Goal: Information Seeking & Learning: Learn about a topic

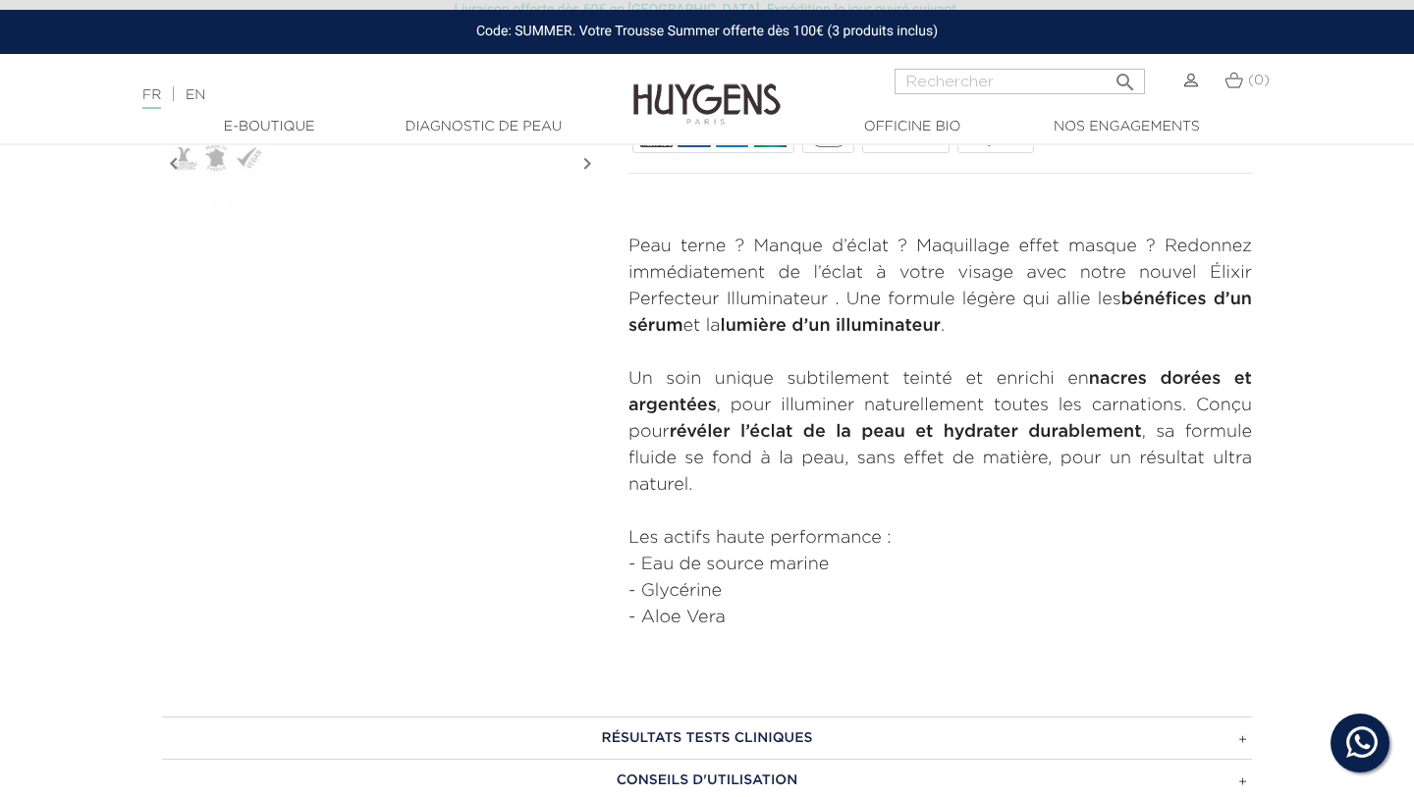
scroll to position [729, 0]
click at [1076, 403] on p "Un soin unique subtilement teinté et enrichi en nacres dorées et argentées , po…" at bounding box center [940, 430] width 624 height 133
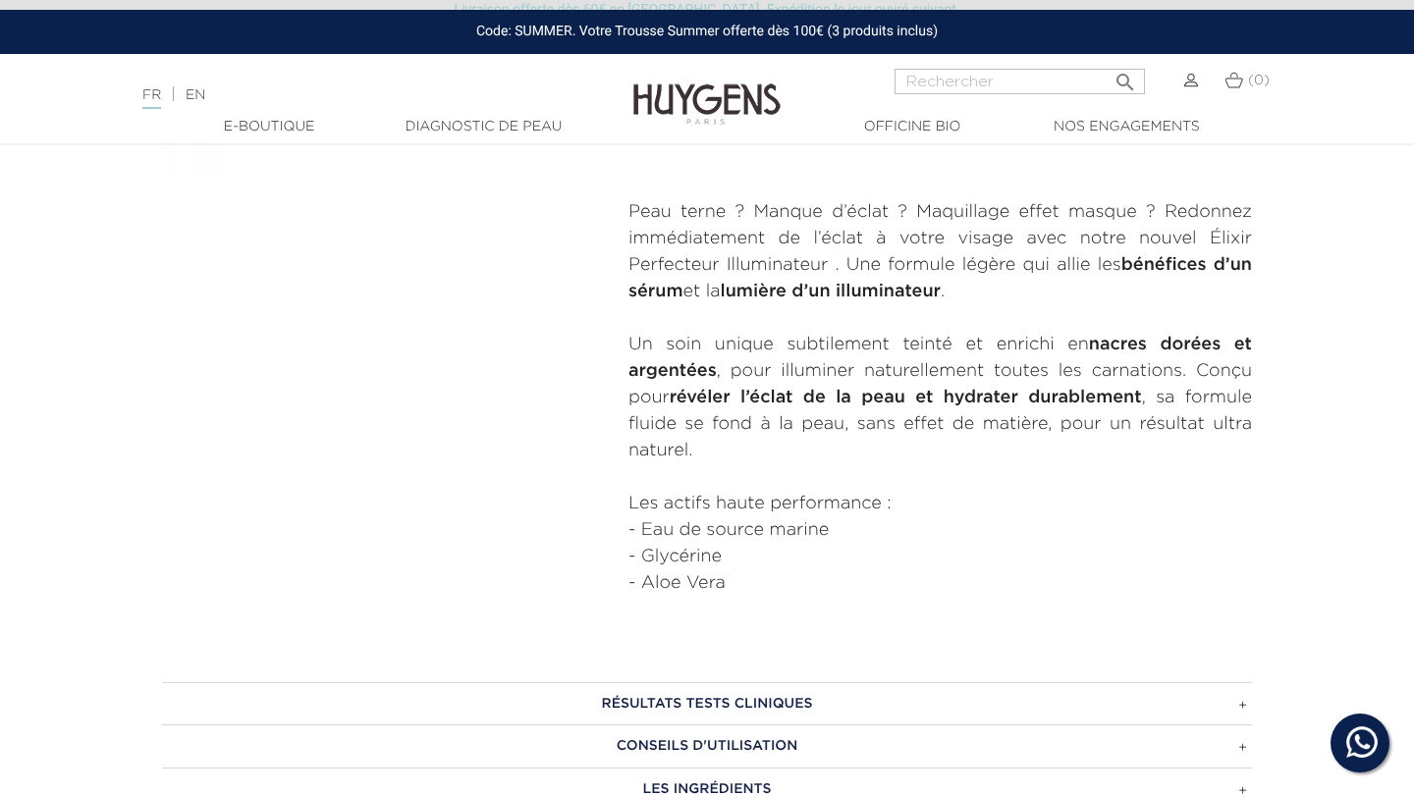
scroll to position [763, 0]
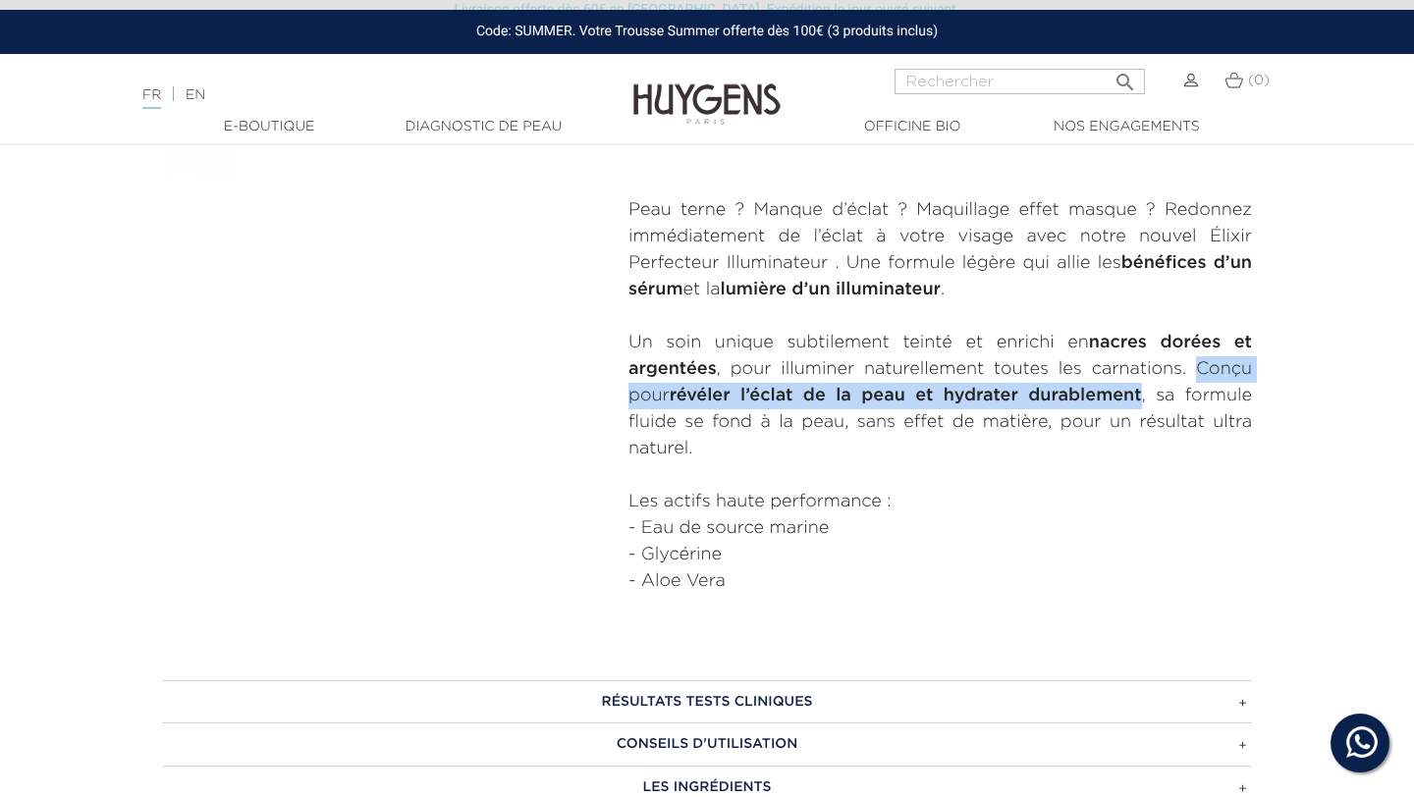
drag, startPoint x: 1197, startPoint y: 368, endPoint x: 1143, endPoint y: 389, distance: 57.8
click at [1143, 389] on p "Un soin unique subtilement teinté et enrichi en nacres dorées et argentées , po…" at bounding box center [940, 396] width 624 height 133
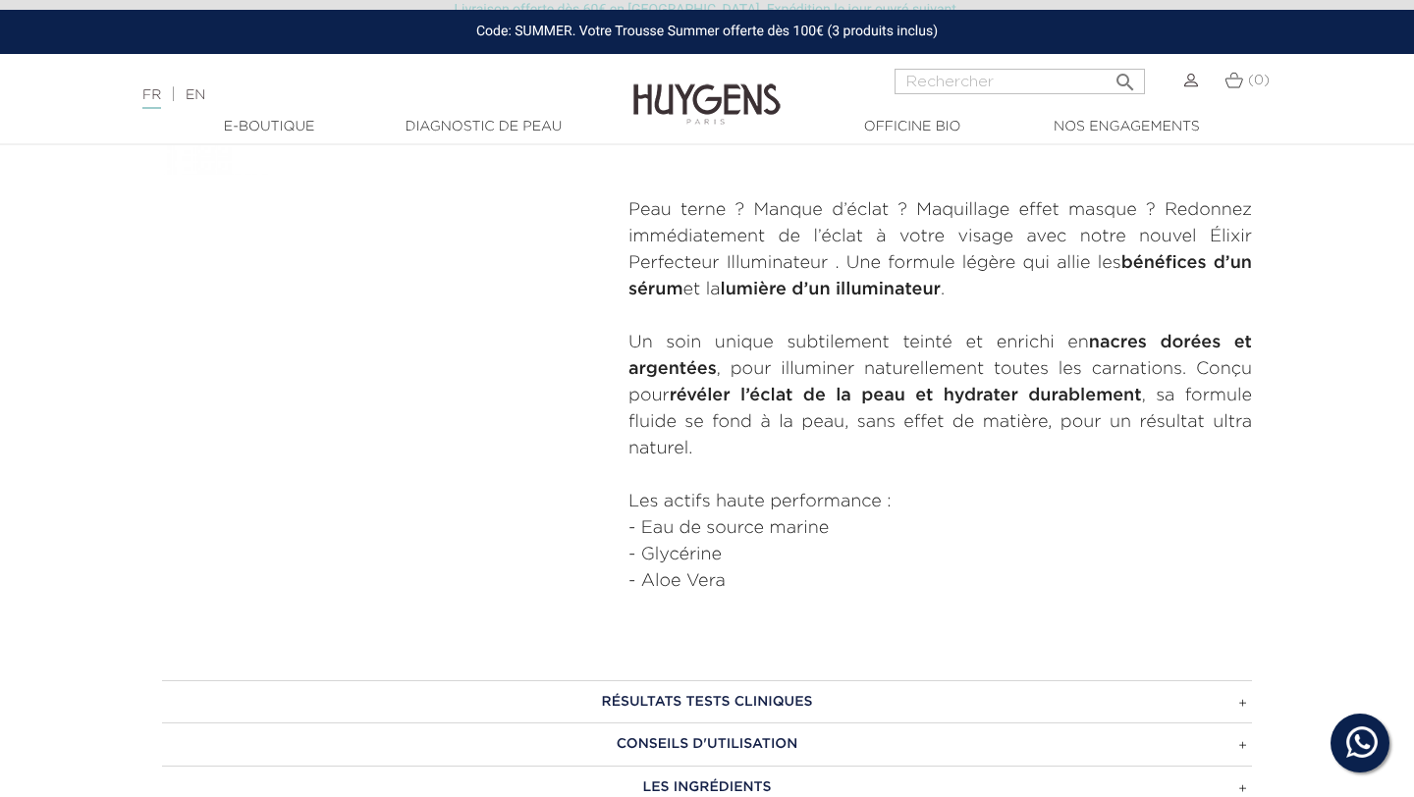
click at [1142, 388] on p "Un soin unique subtilement teinté et enrichi en nacres dorées et argentées , po…" at bounding box center [940, 396] width 624 height 133
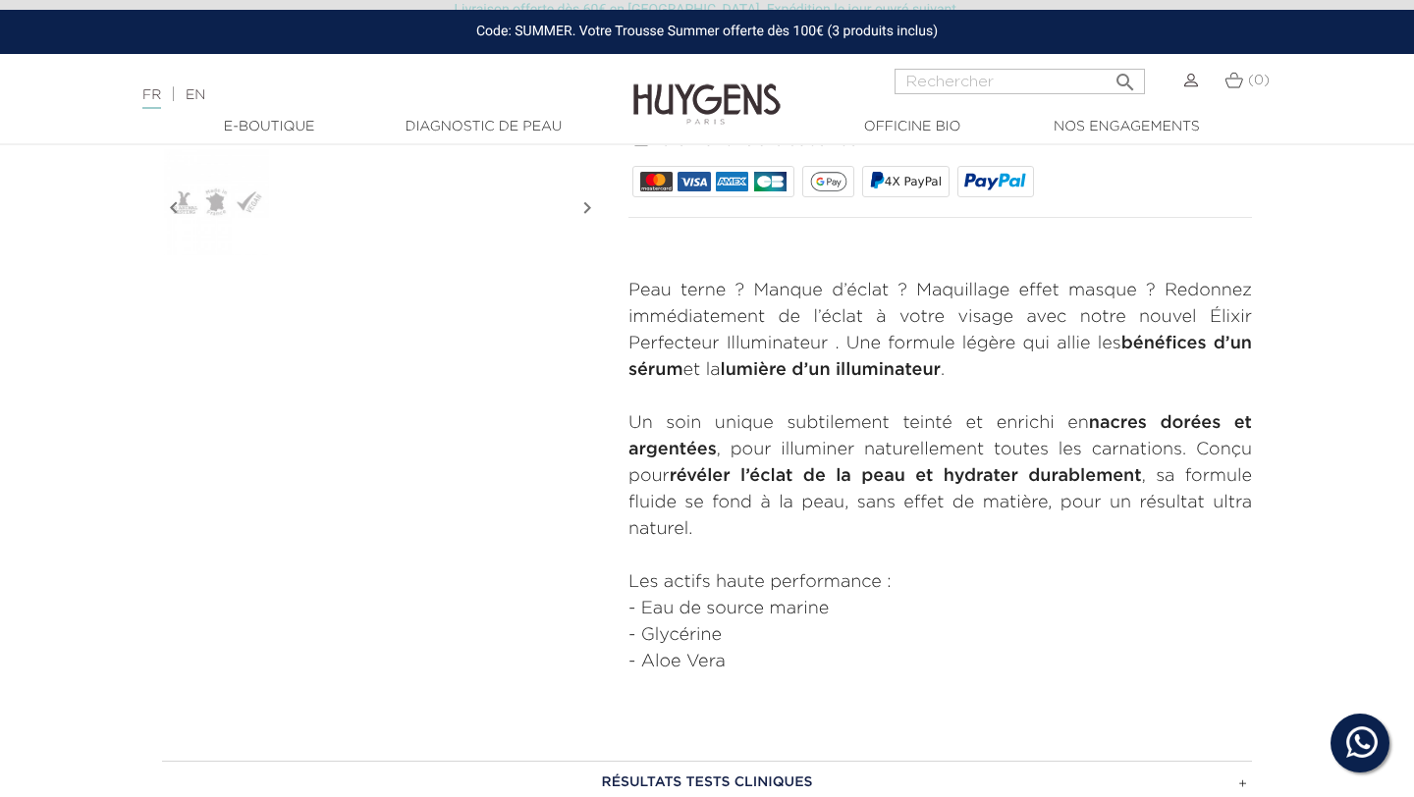
scroll to position [673, 0]
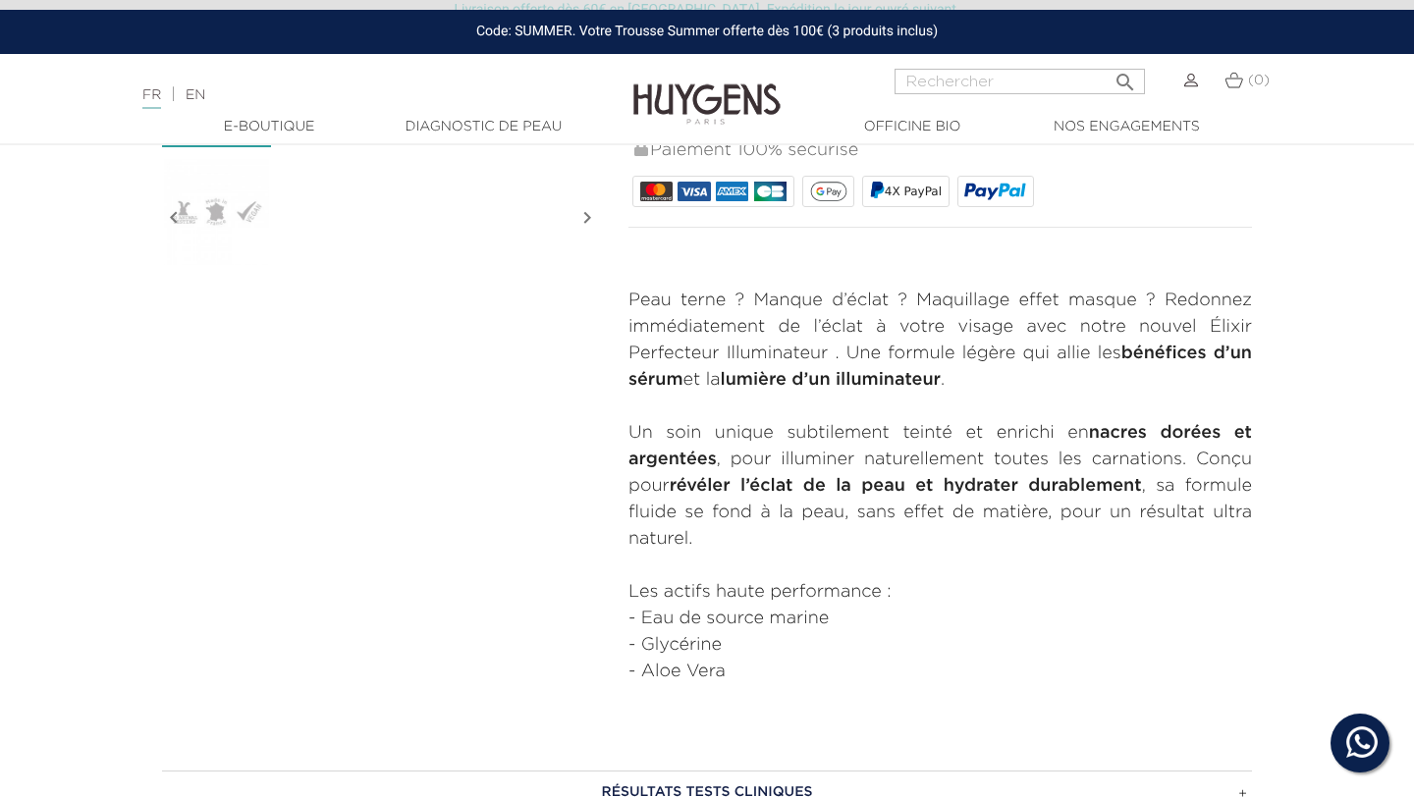
drag, startPoint x: 1141, startPoint y: 388, endPoint x: 1123, endPoint y: 257, distance: 131.8
click at [1123, 257] on div "Certifié BIO - Tous types de peaux et carnations" at bounding box center [940, 248] width 624 height 928
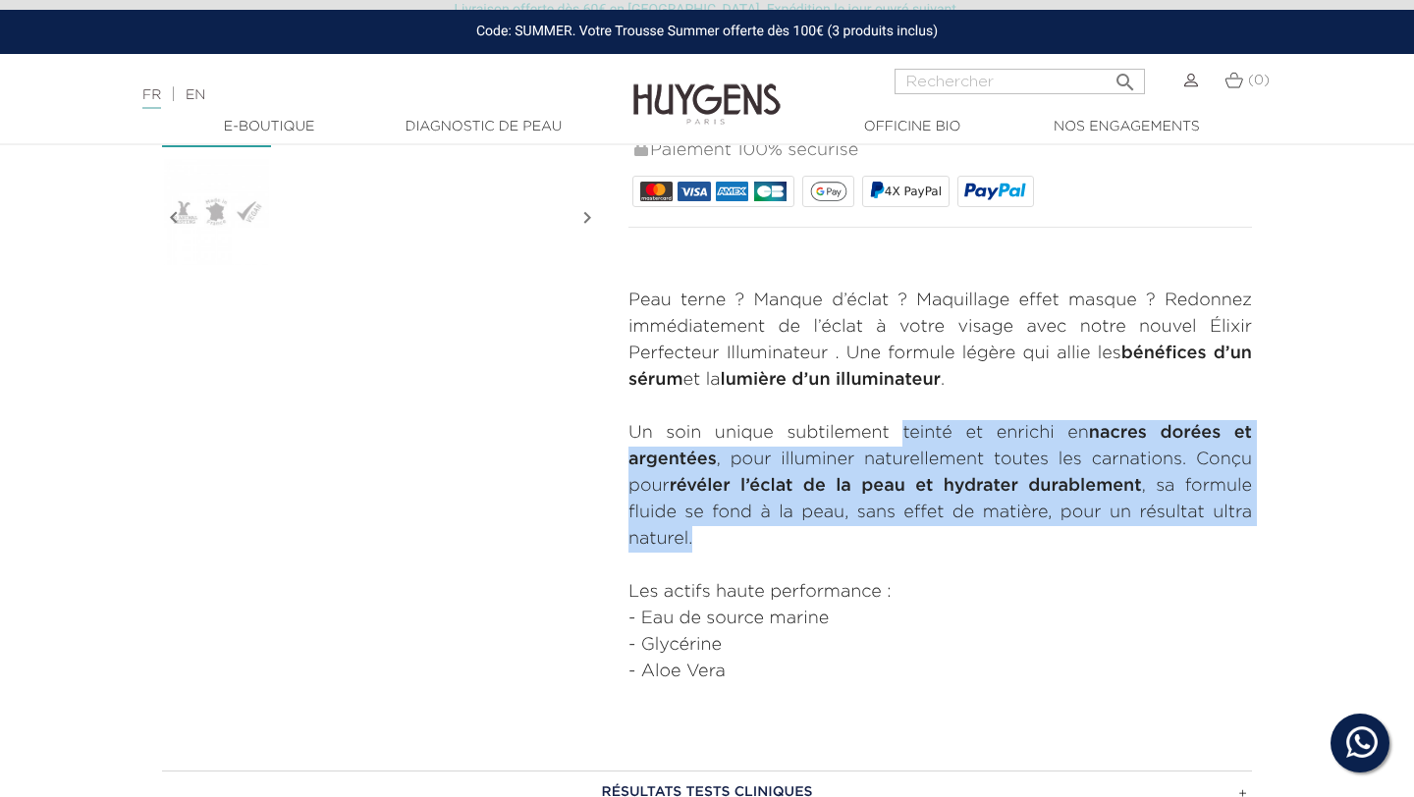
drag, startPoint x: 894, startPoint y: 431, endPoint x: 1189, endPoint y: 526, distance: 310.5
click at [1189, 527] on p "Un soin unique subtilement teinté et enrichi en nacres dorées et argentées , po…" at bounding box center [940, 486] width 624 height 133
click at [1189, 526] on p "Un soin unique subtilement teinté et enrichi en nacres dorées et argentées , po…" at bounding box center [940, 486] width 624 height 133
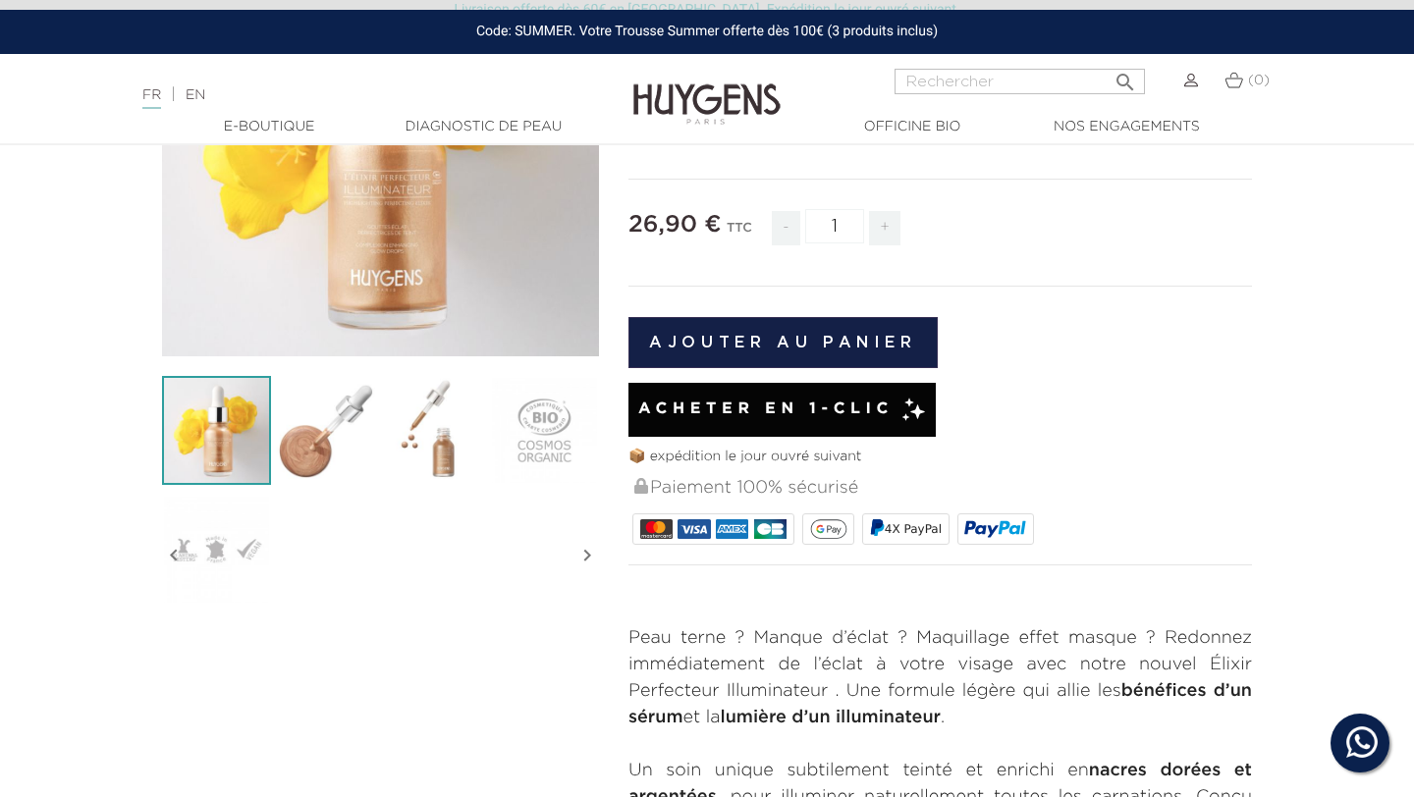
scroll to position [324, 0]
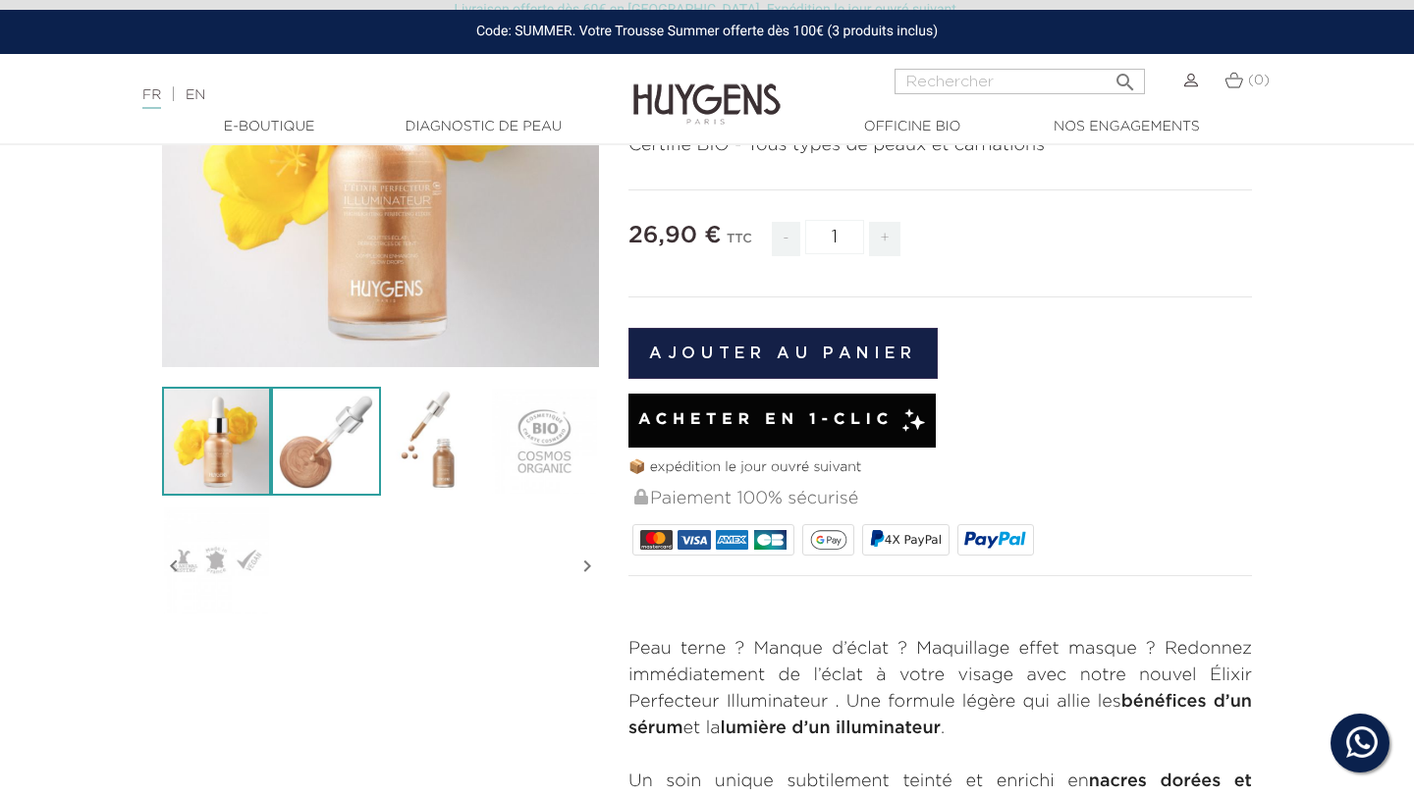
click at [324, 467] on img at bounding box center [325, 441] width 109 height 109
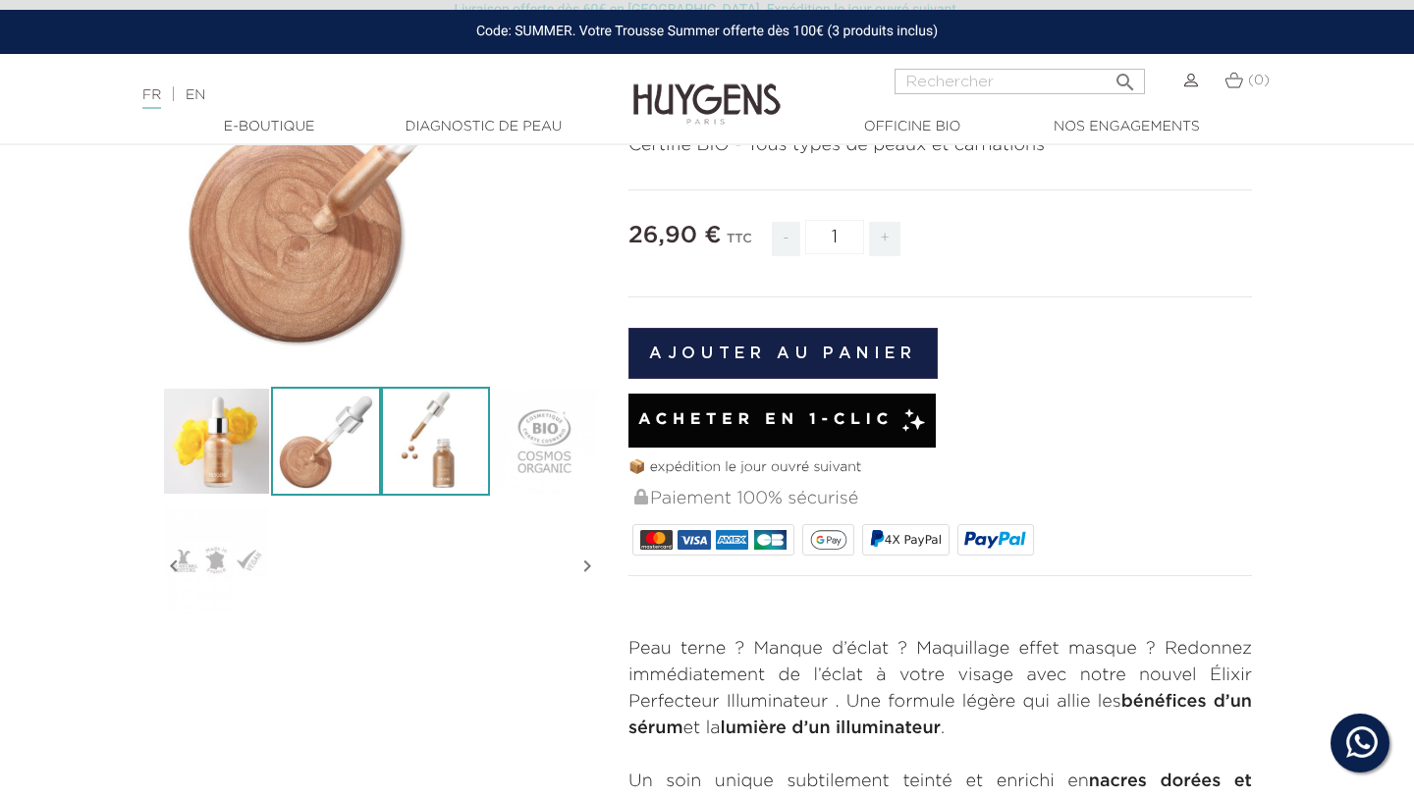
click at [398, 460] on img at bounding box center [435, 441] width 109 height 109
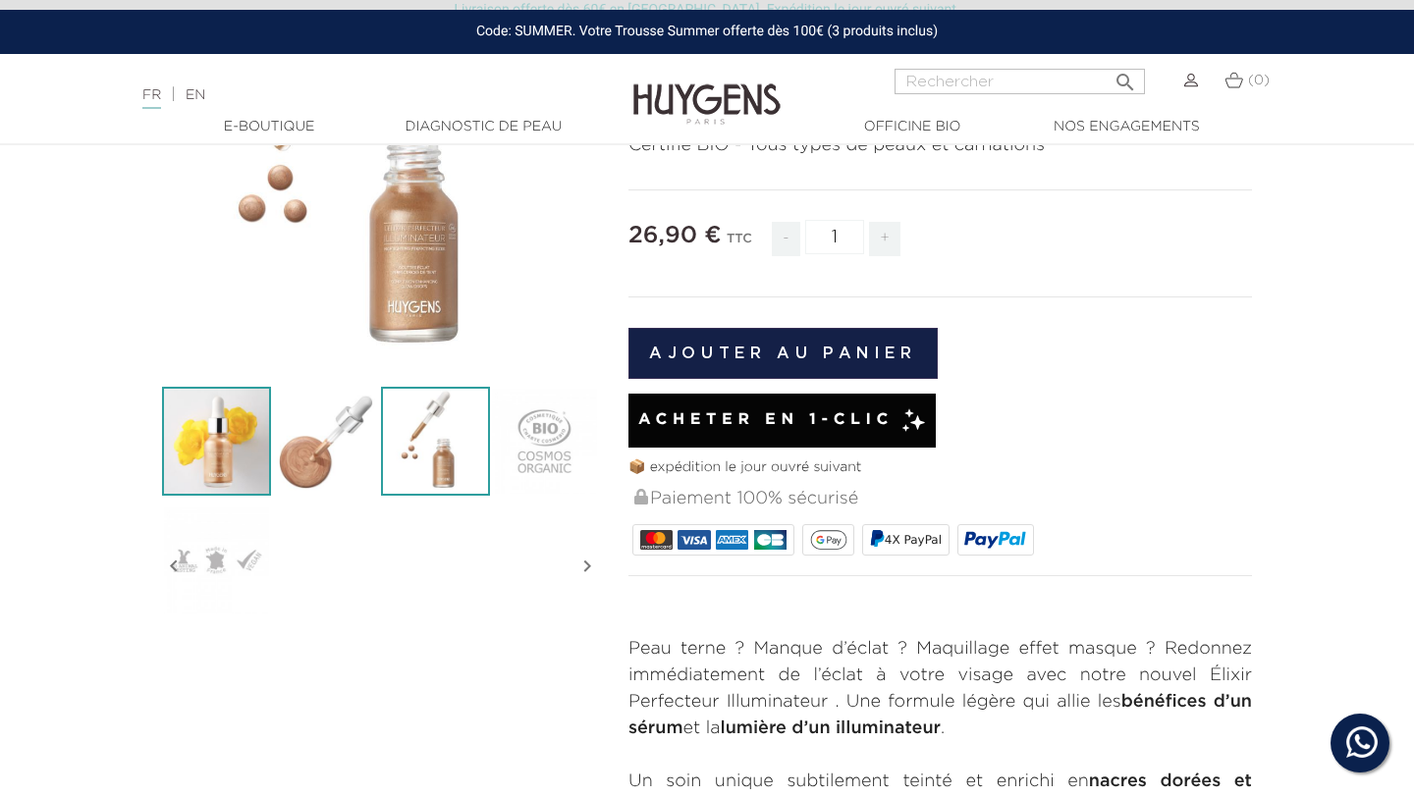
click at [251, 427] on img at bounding box center [216, 441] width 109 height 109
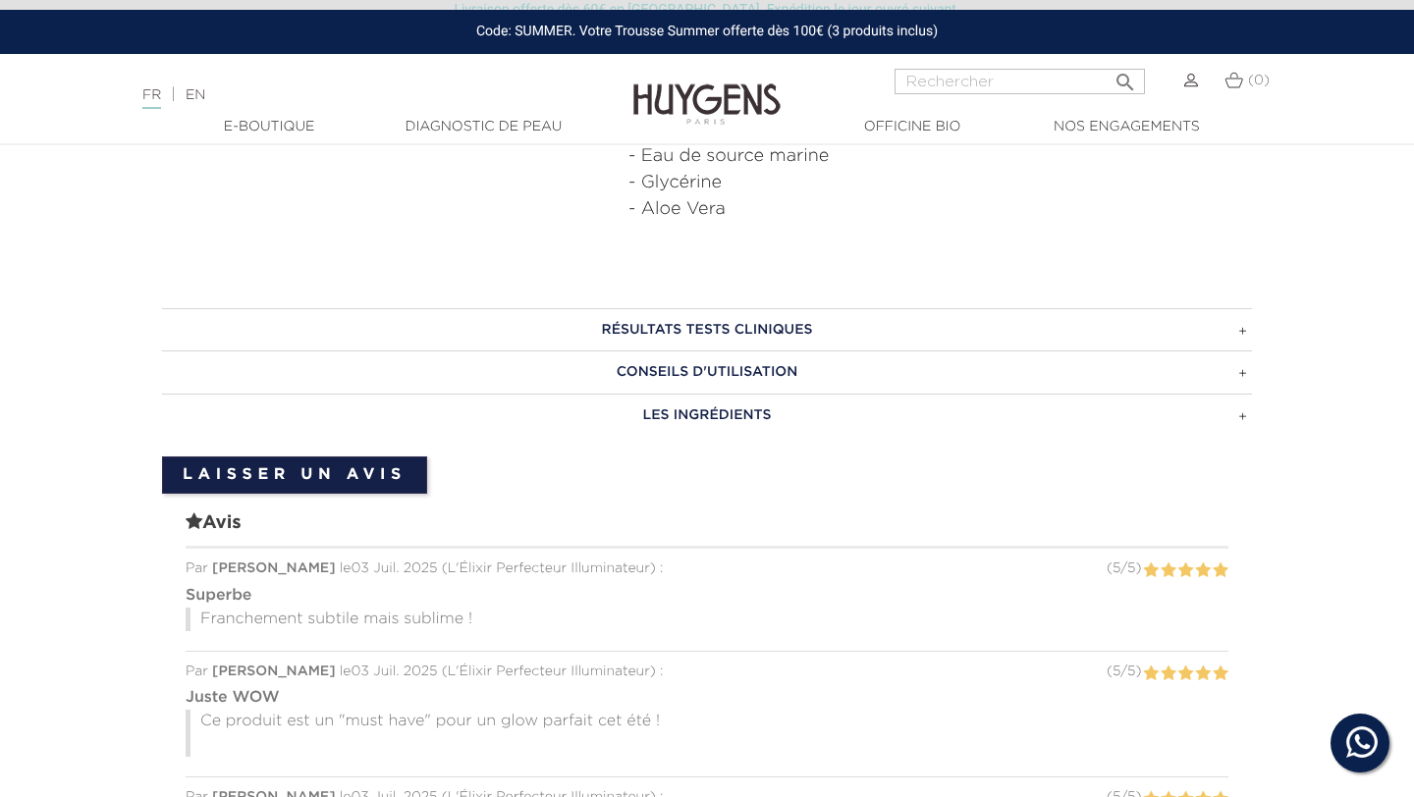
scroll to position [1154, 0]
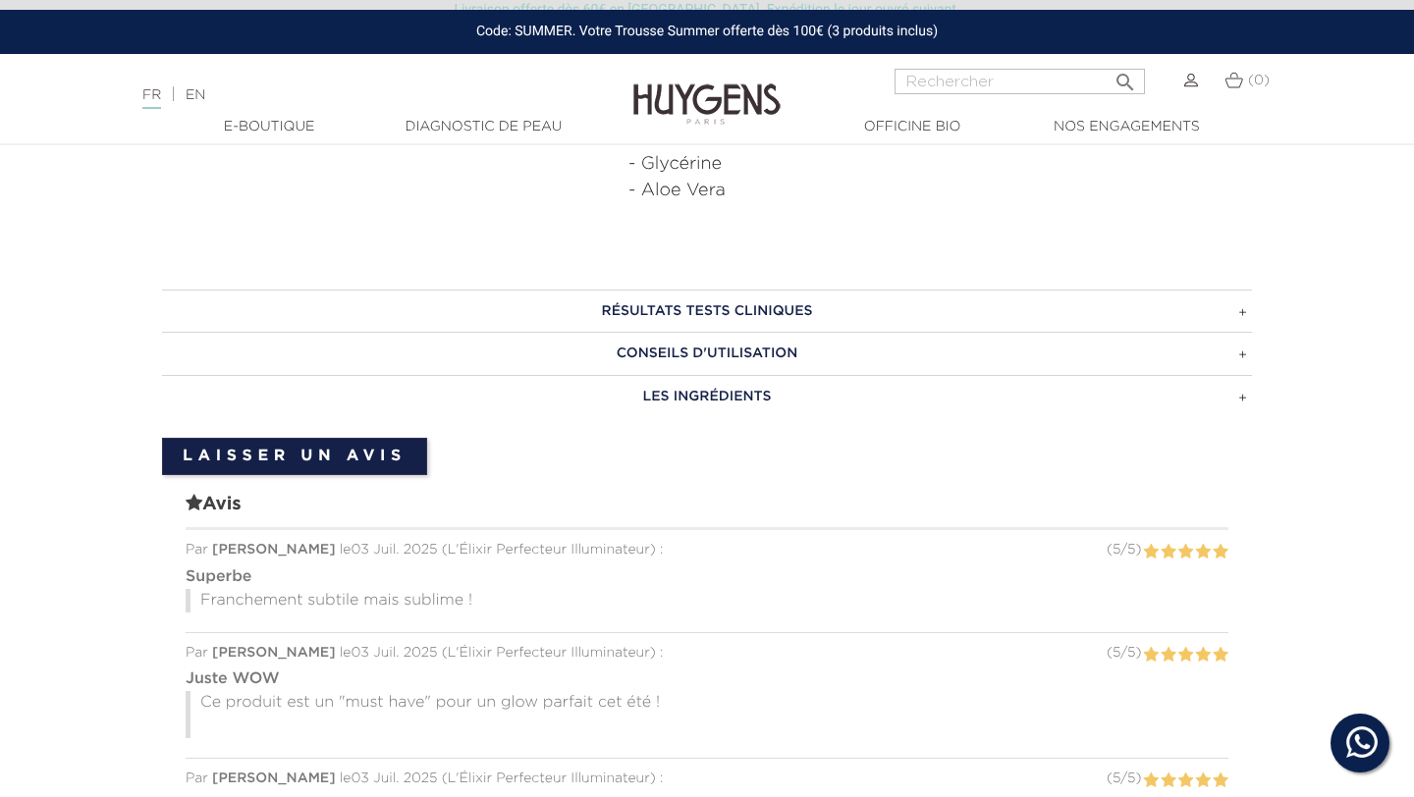
click at [885, 299] on h3 "RÉSULTATS TESTS CLINIQUES" at bounding box center [707, 311] width 1090 height 43
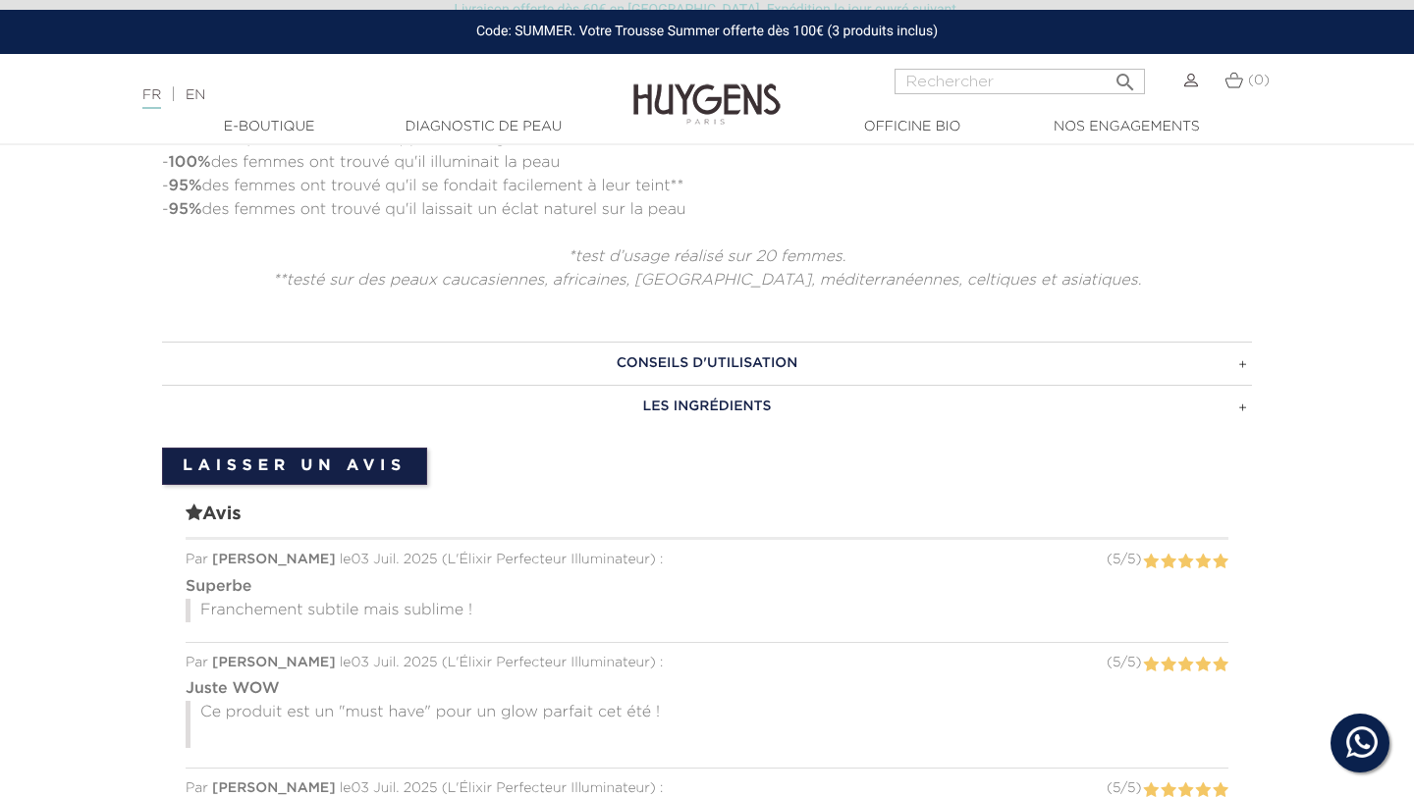
scroll to position [1529, 0]
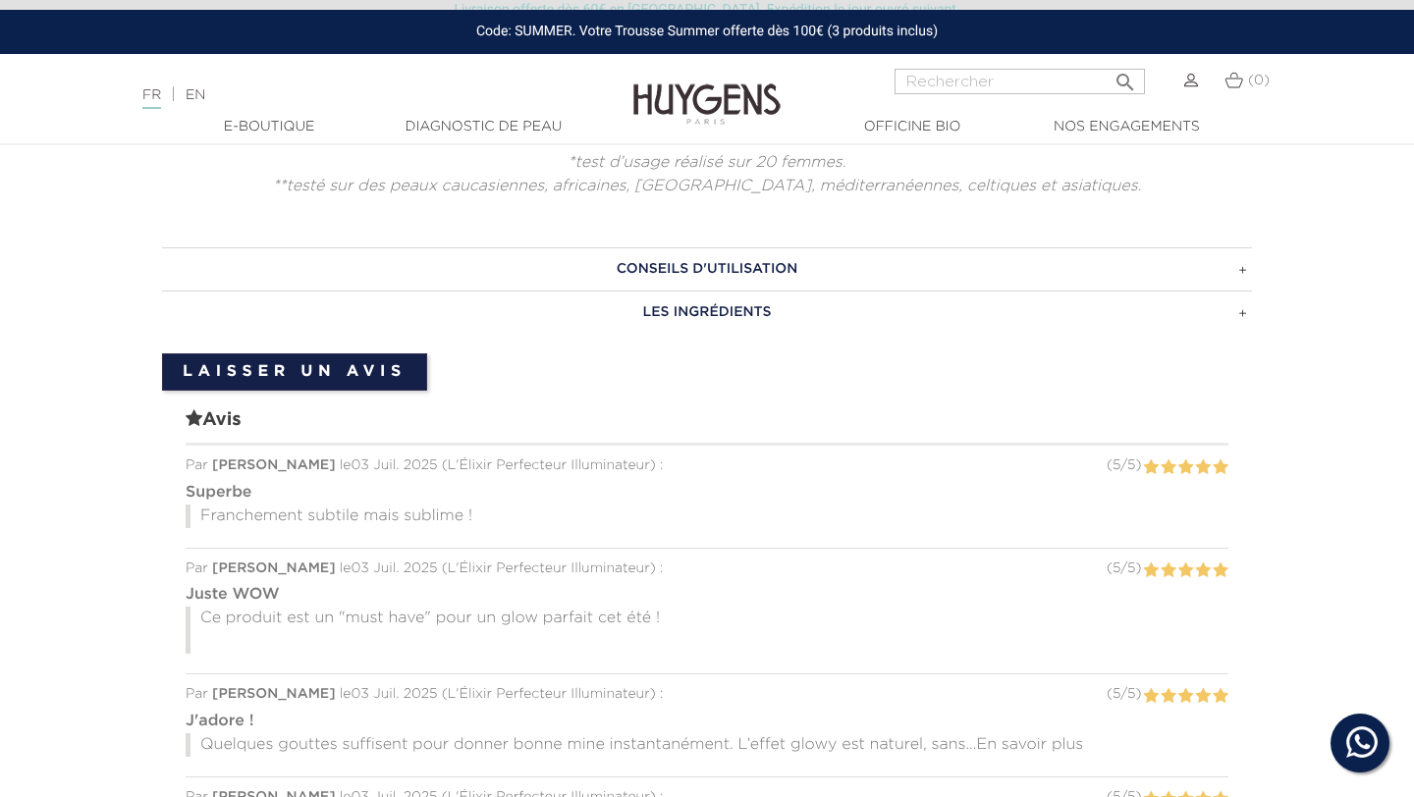
click at [912, 258] on h3 "CONSEILS D'UTILISATION" at bounding box center [707, 268] width 1090 height 43
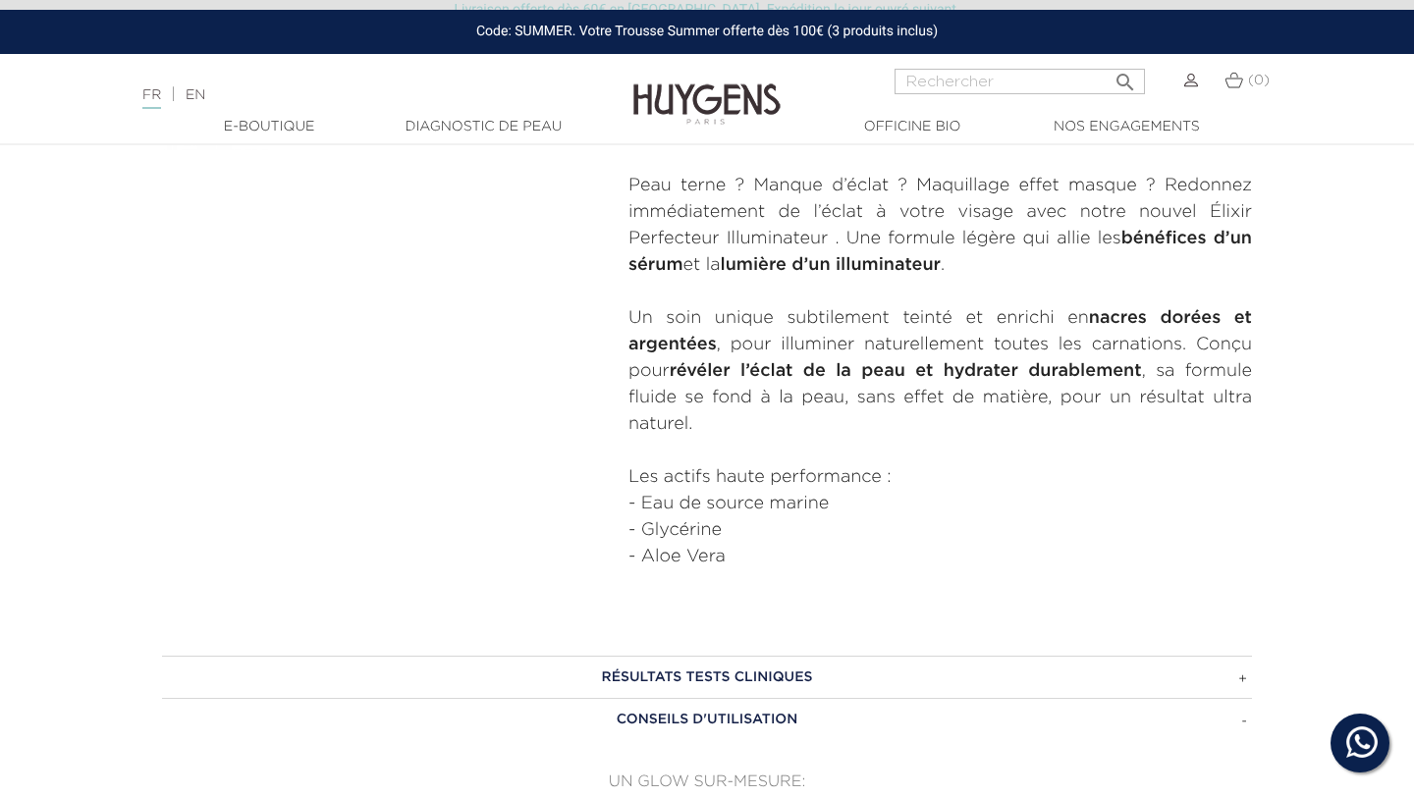
scroll to position [786, 0]
